Goal: Navigation & Orientation: Go to known website

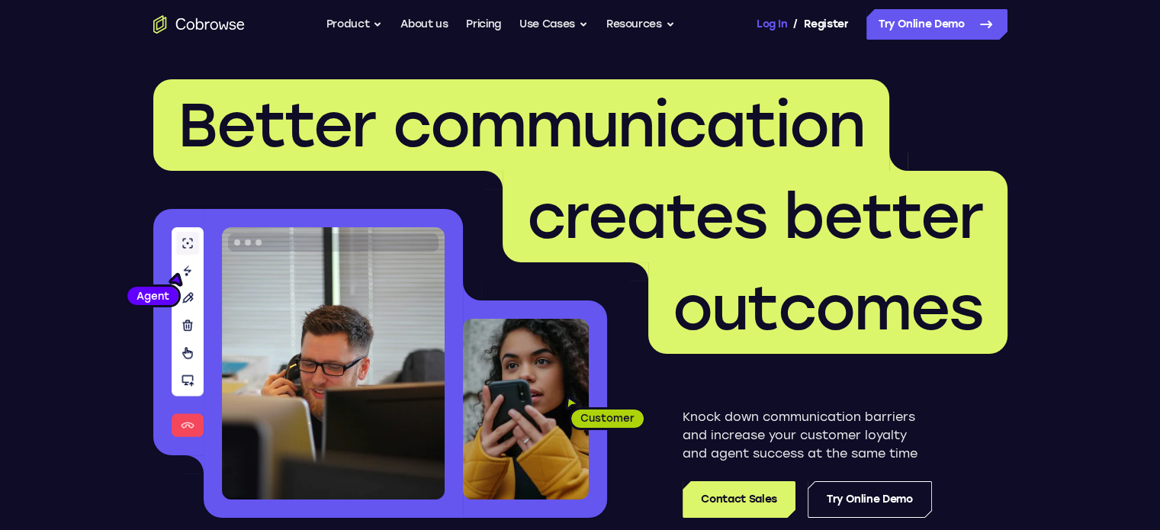
click at [762, 24] on link "Log In" at bounding box center [772, 24] width 31 height 31
